Goal: Information Seeking & Learning: Learn about a topic

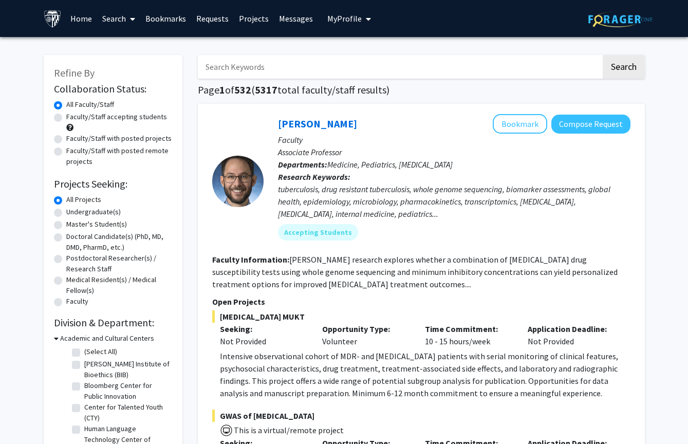
click at [81, 215] on label "Undergraduate(s)" at bounding box center [93, 212] width 54 height 11
click at [73, 213] on input "Undergraduate(s)" at bounding box center [69, 210] width 7 height 7
radio input "true"
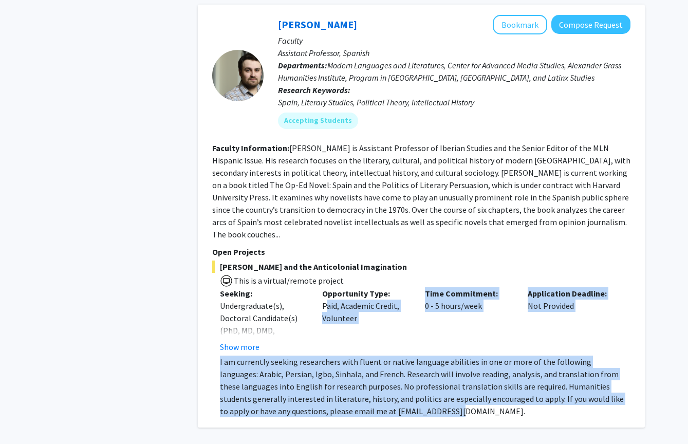
scroll to position [4394, 0]
drag, startPoint x: 316, startPoint y: 204, endPoint x: 439, endPoint y: 365, distance: 202.3
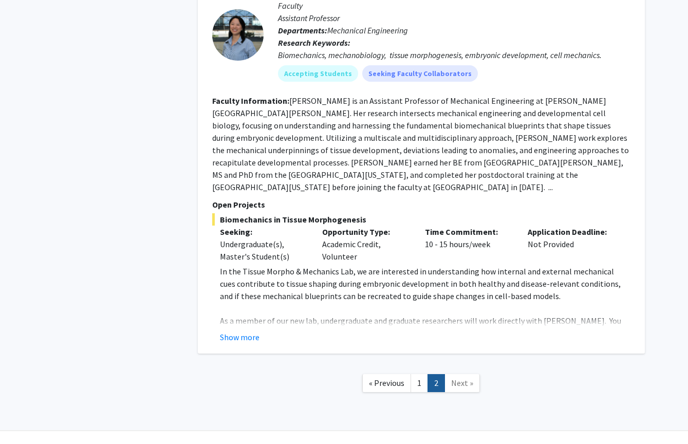
scroll to position [872, 0]
click at [419, 375] on link "1" at bounding box center [418, 384] width 17 height 18
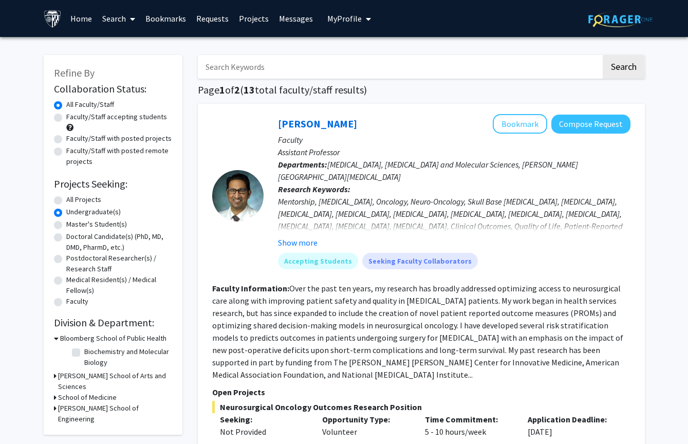
click at [66, 118] on label "Faculty/Staff accepting students" at bounding box center [116, 116] width 101 height 11
click at [66, 118] on input "Faculty/Staff accepting students" at bounding box center [69, 114] width 7 height 7
radio input "true"
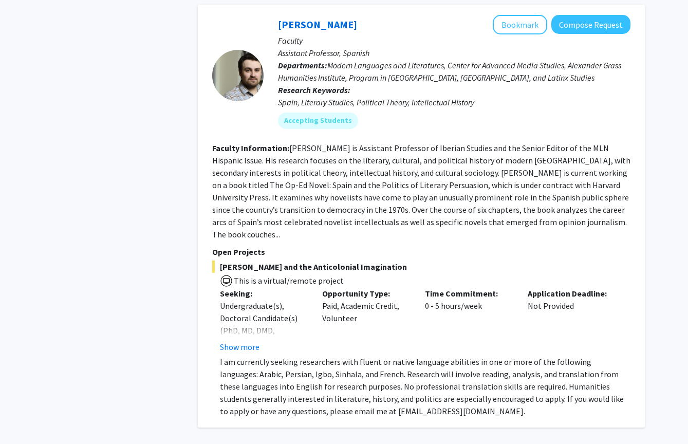
scroll to position [4394, 0]
